Goal: Check status: Check status

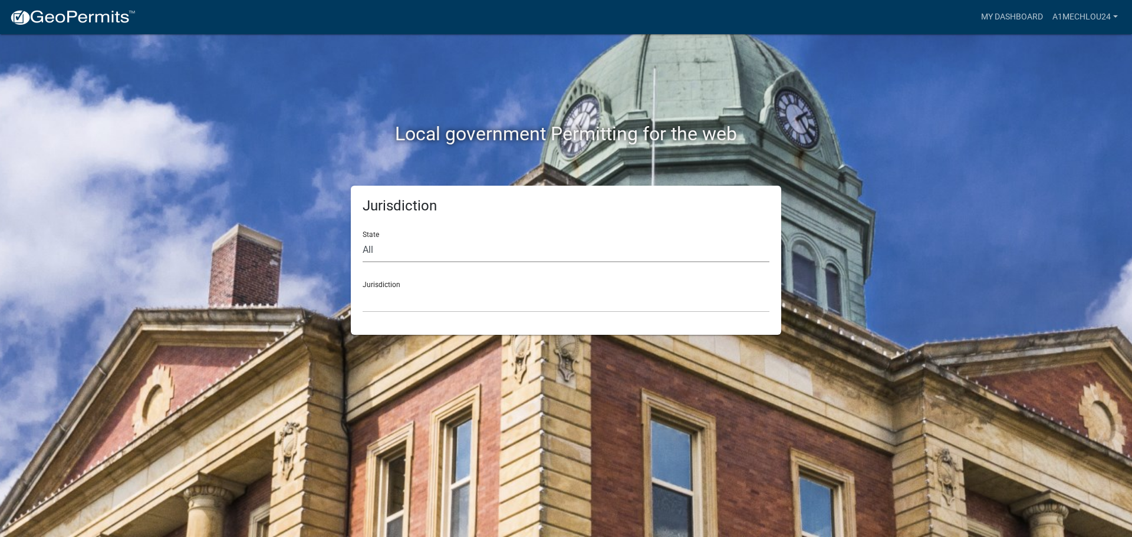
click at [414, 256] on select "All [US_STATE] [US_STATE] [US_STATE] [US_STATE] [US_STATE] [US_STATE] [US_STATE…" at bounding box center [566, 250] width 407 height 24
select select "[US_STATE]"
click at [363, 238] on select "All [US_STATE] [US_STATE] [US_STATE] [US_STATE] [US_STATE] [US_STATE] [US_STATE…" at bounding box center [566, 250] width 407 height 24
click at [388, 309] on select "City of [GEOGRAPHIC_DATA], [US_STATE] City of [GEOGRAPHIC_DATA], [US_STATE] Cit…" at bounding box center [566, 300] width 407 height 24
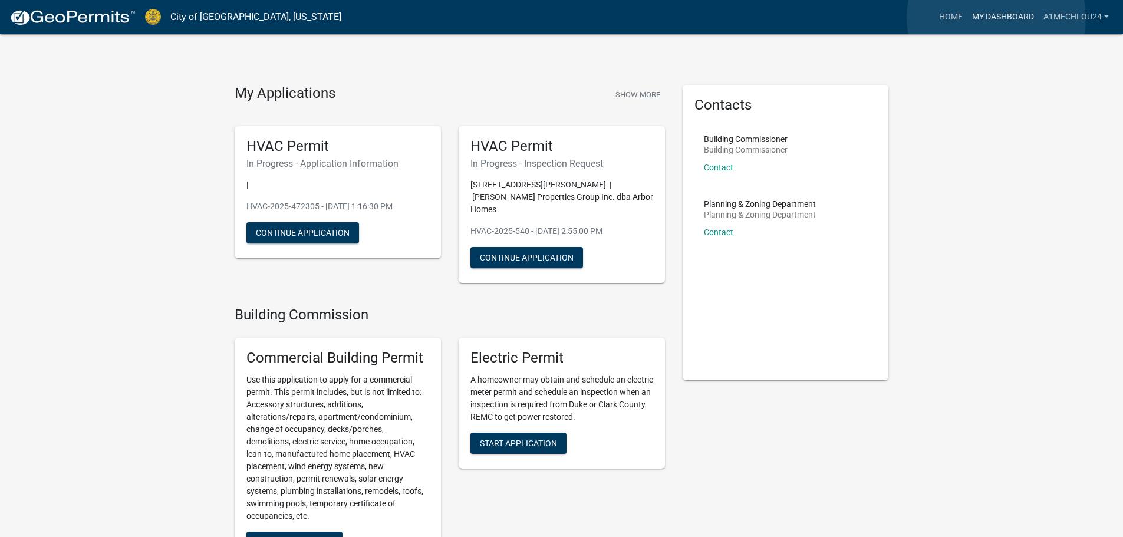
click at [996, 18] on link "My Dashboard" at bounding box center [1002, 17] width 71 height 22
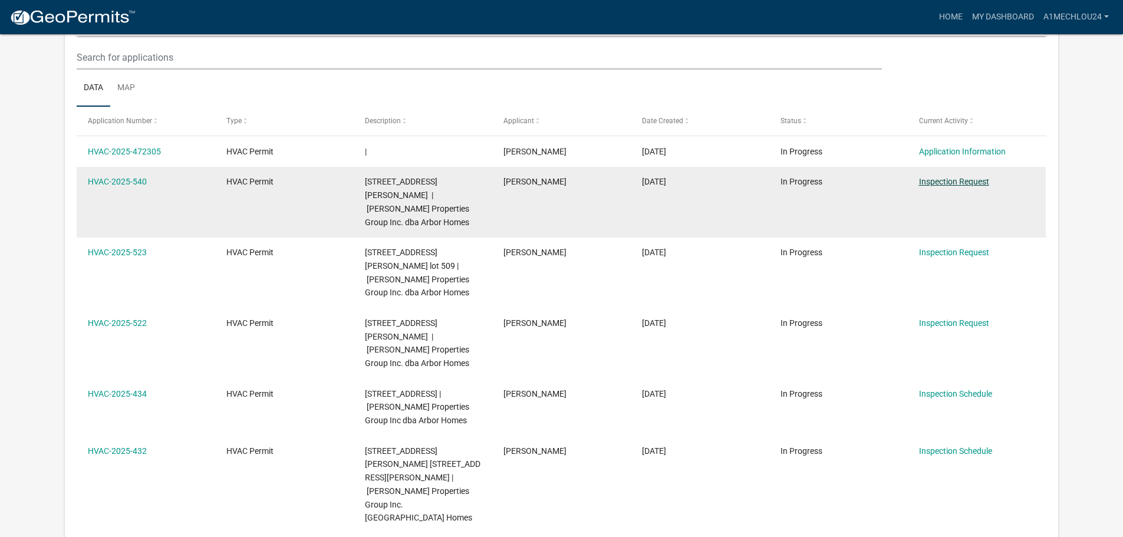
scroll to position [156, 0]
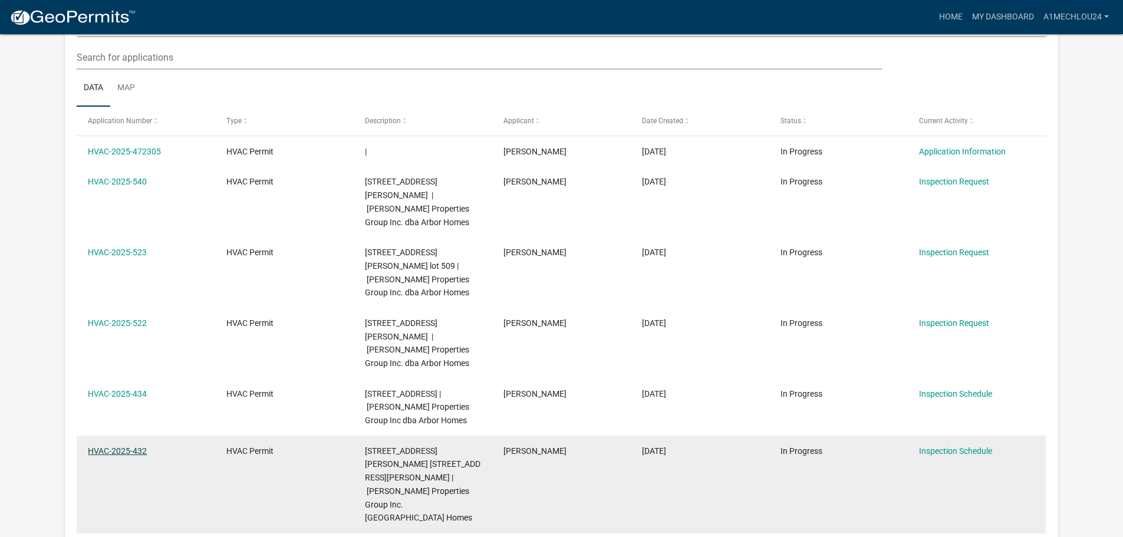
click at [114, 446] on link "HVAC-2025-432" at bounding box center [117, 450] width 59 height 9
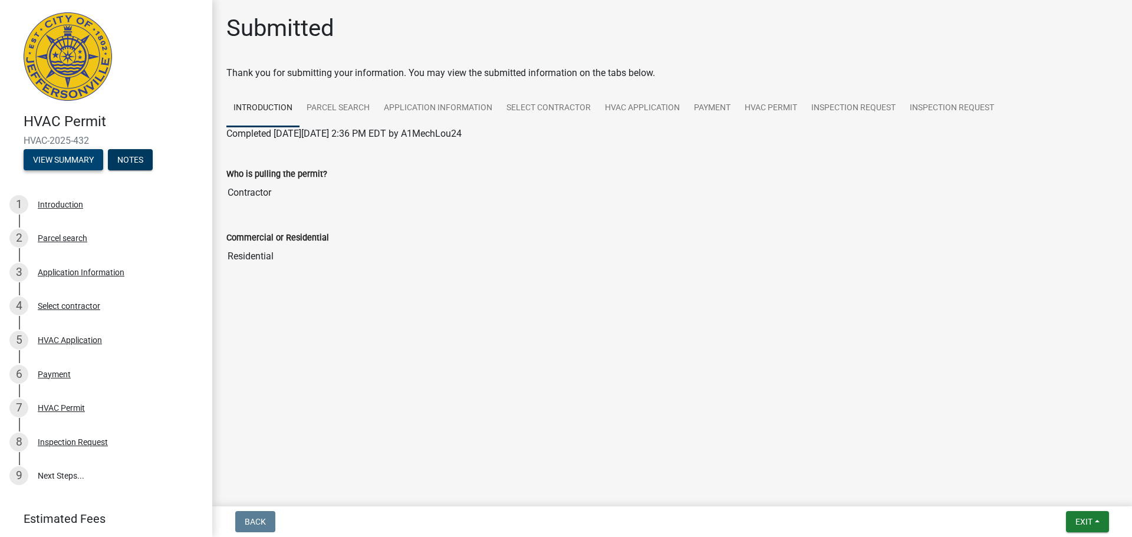
click at [73, 159] on button "View Summary" at bounding box center [64, 159] width 80 height 21
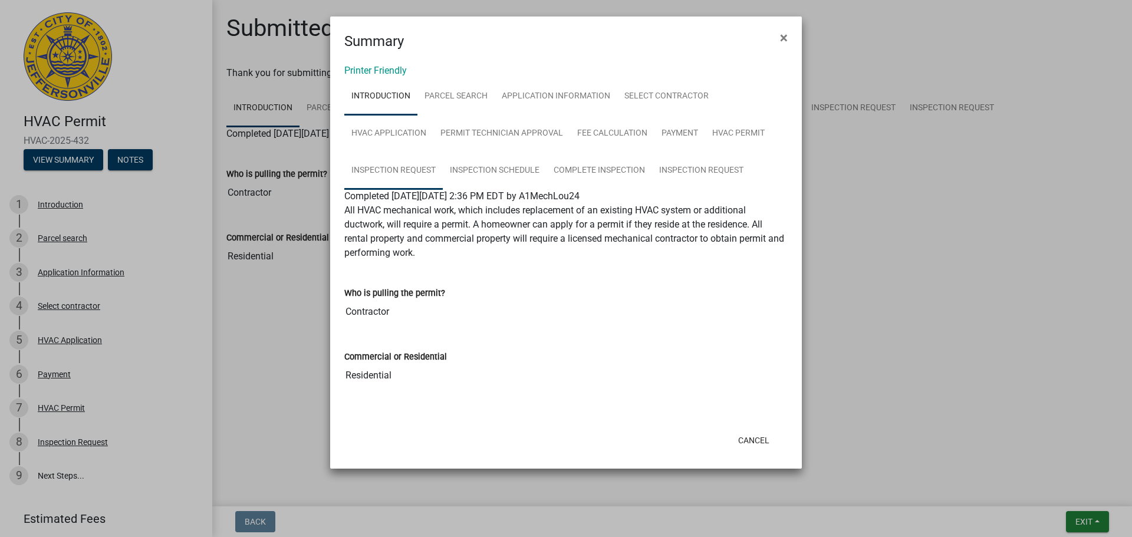
click at [405, 170] on link "Inspection Request" at bounding box center [393, 171] width 98 height 38
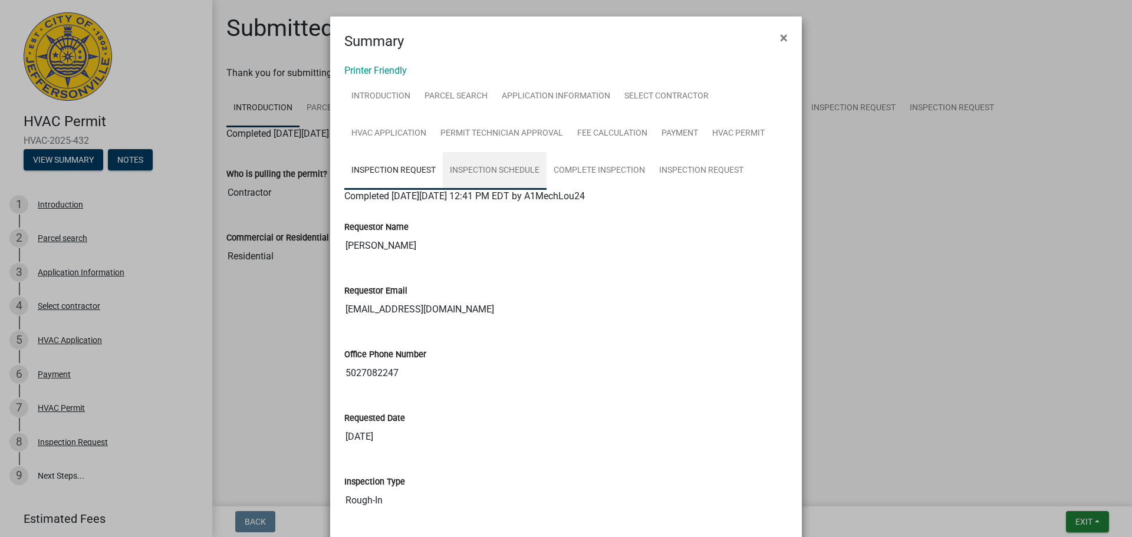
click at [471, 172] on link "Inspection Schedule" at bounding box center [495, 171] width 104 height 38
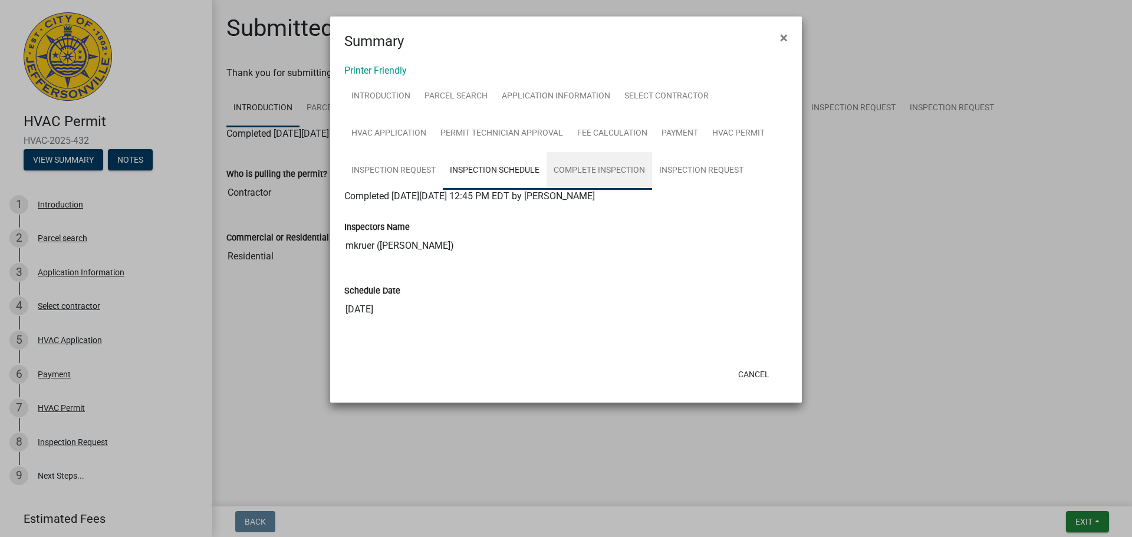
click at [572, 172] on link "Complete Inspection" at bounding box center [599, 171] width 106 height 38
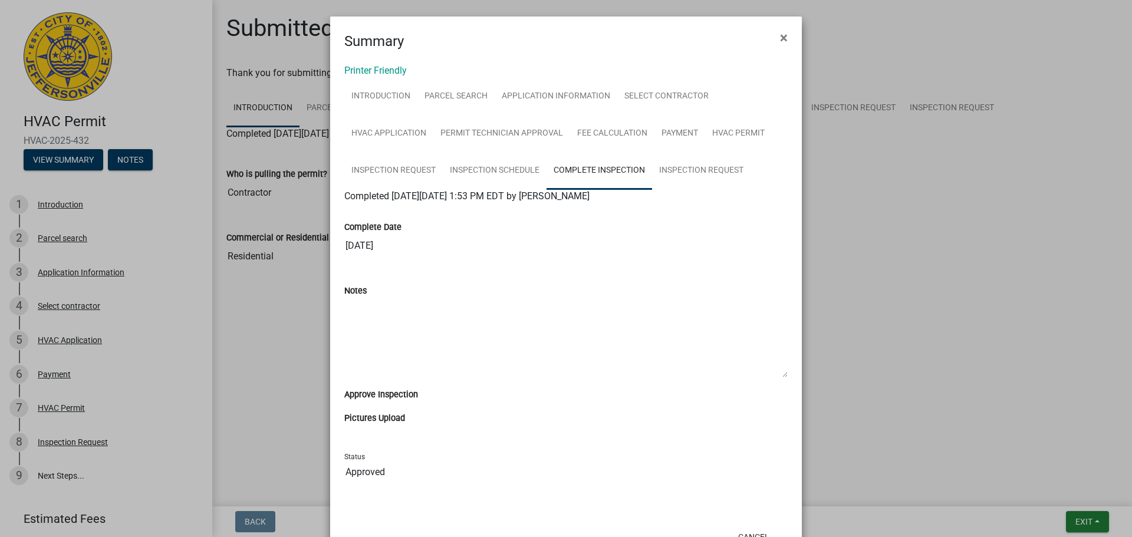
scroll to position [45, 0]
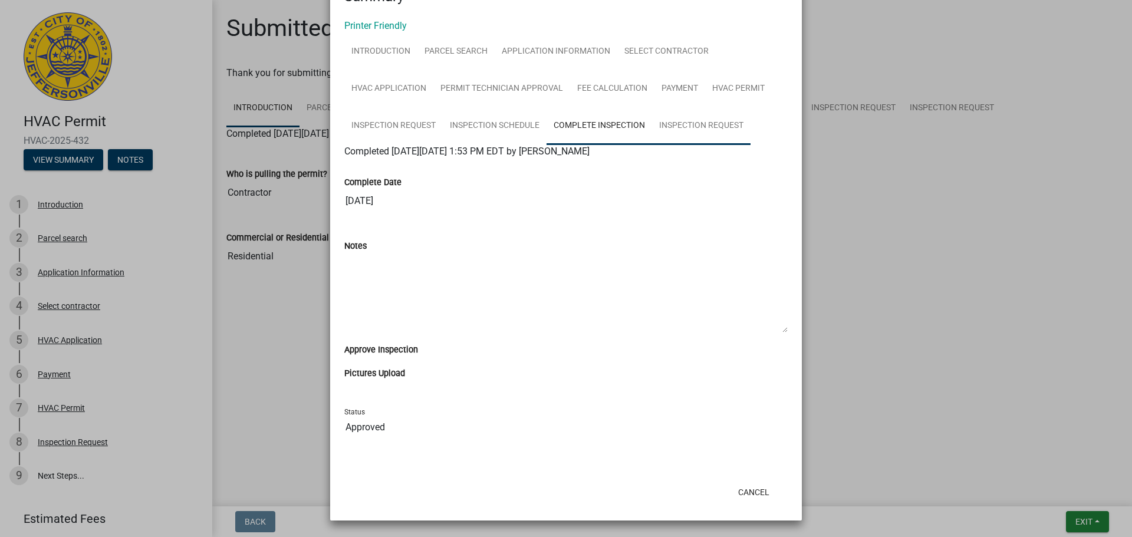
click at [709, 125] on link "Inspection Request" at bounding box center [701, 126] width 98 height 38
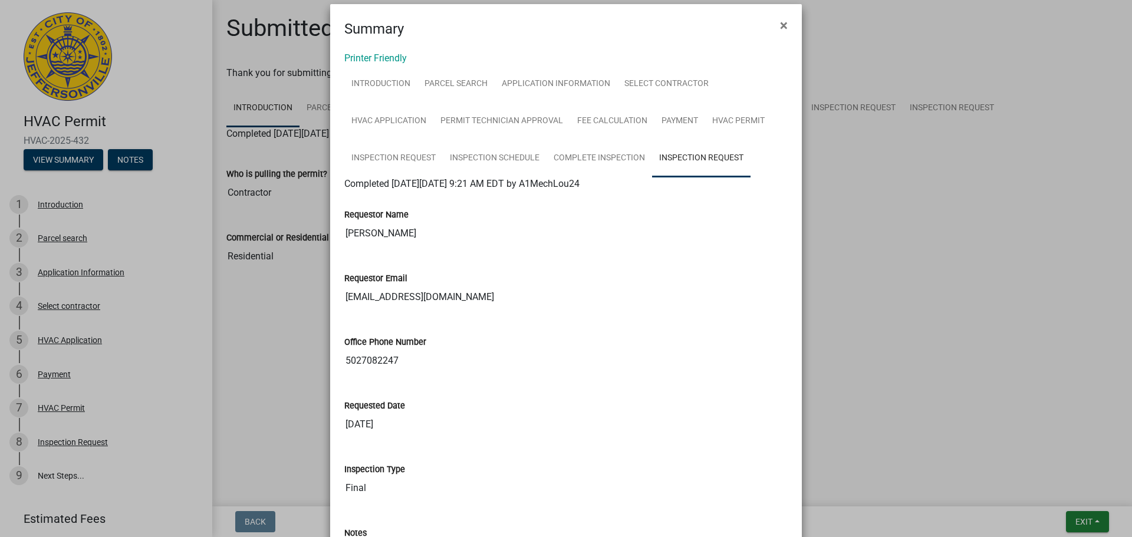
scroll to position [0, 0]
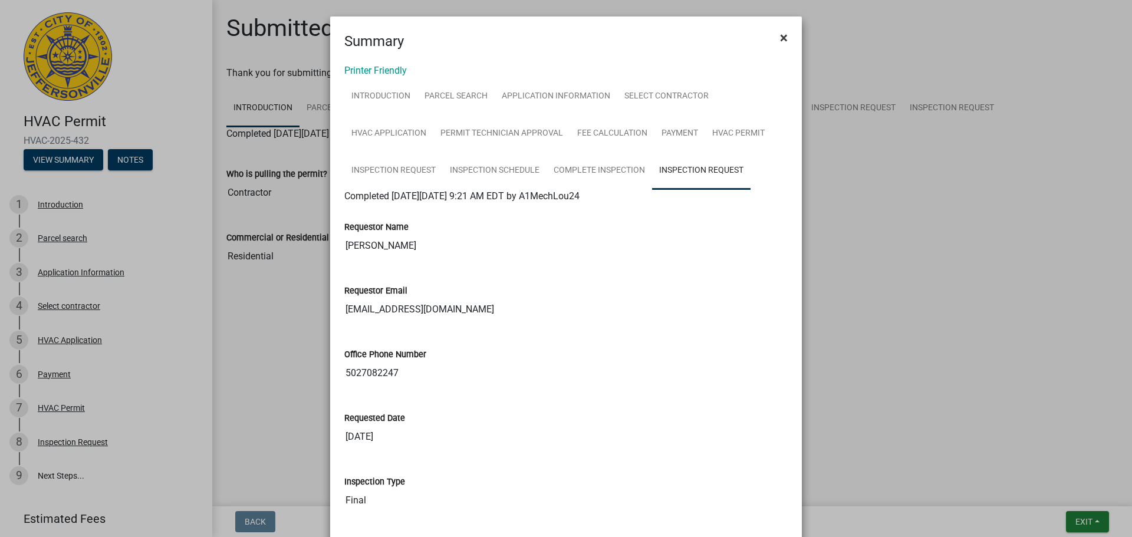
click at [780, 37] on span "×" at bounding box center [784, 37] width 8 height 17
